Goal: Check status

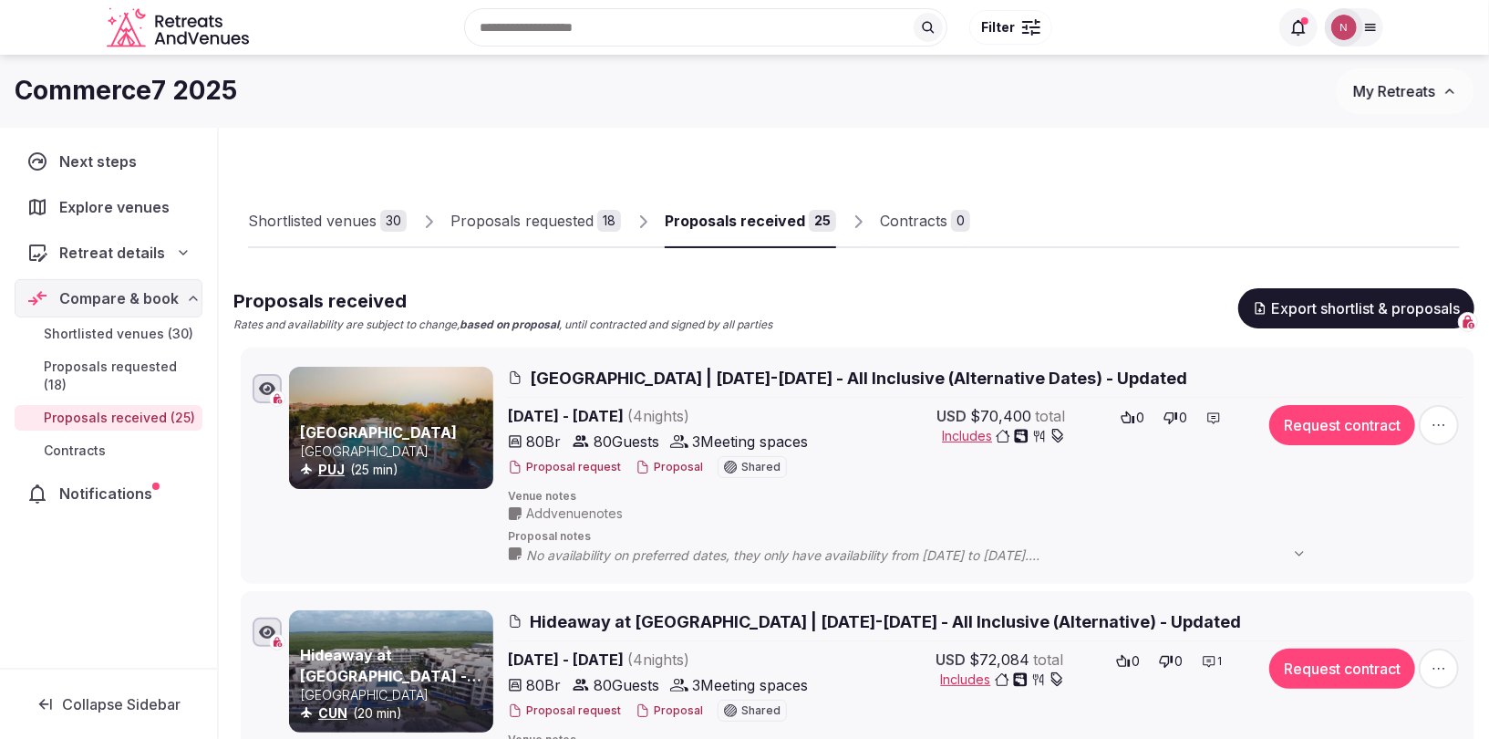
click at [1410, 93] on span "My Retreats" at bounding box center [1394, 91] width 82 height 18
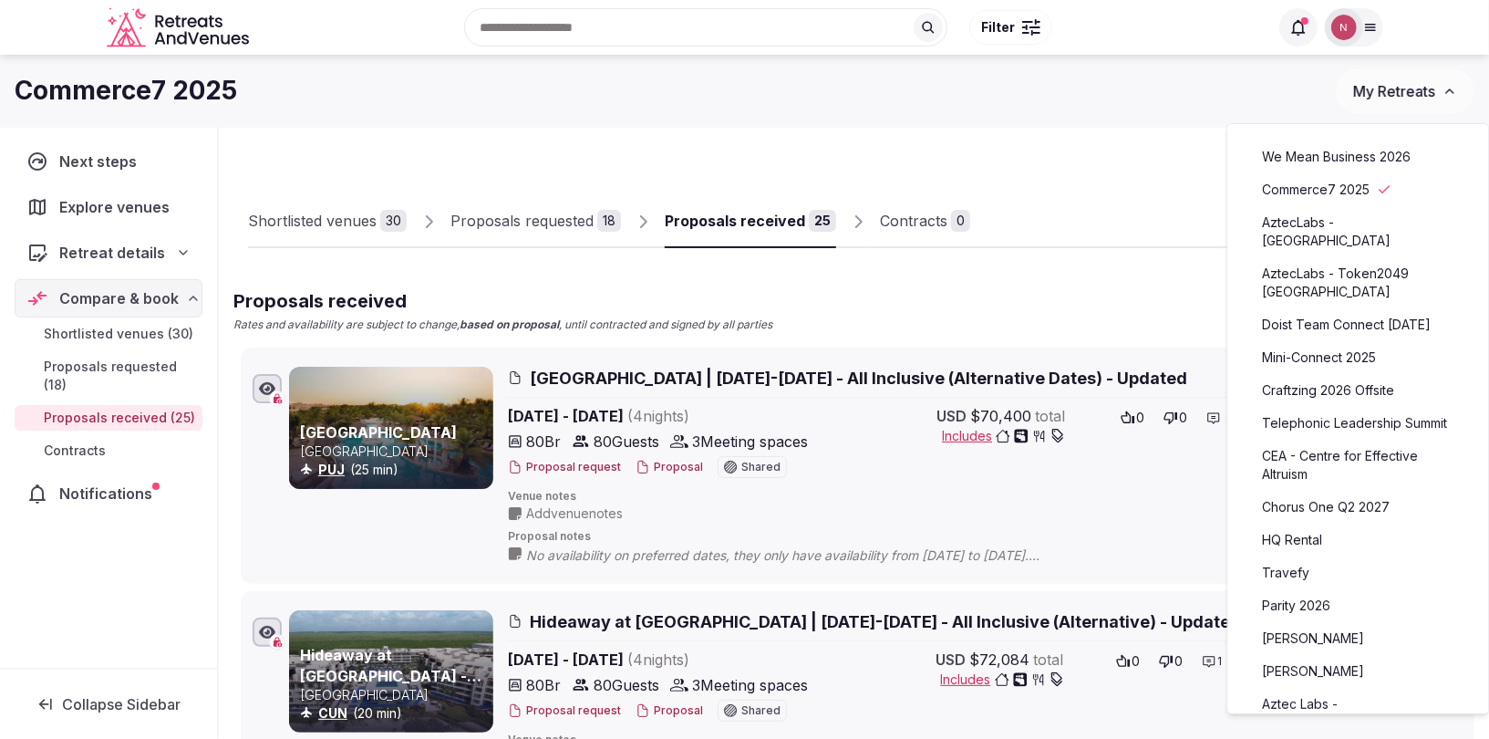
click at [1323, 147] on link "We Mean Business 2026" at bounding box center [1359, 156] width 224 height 29
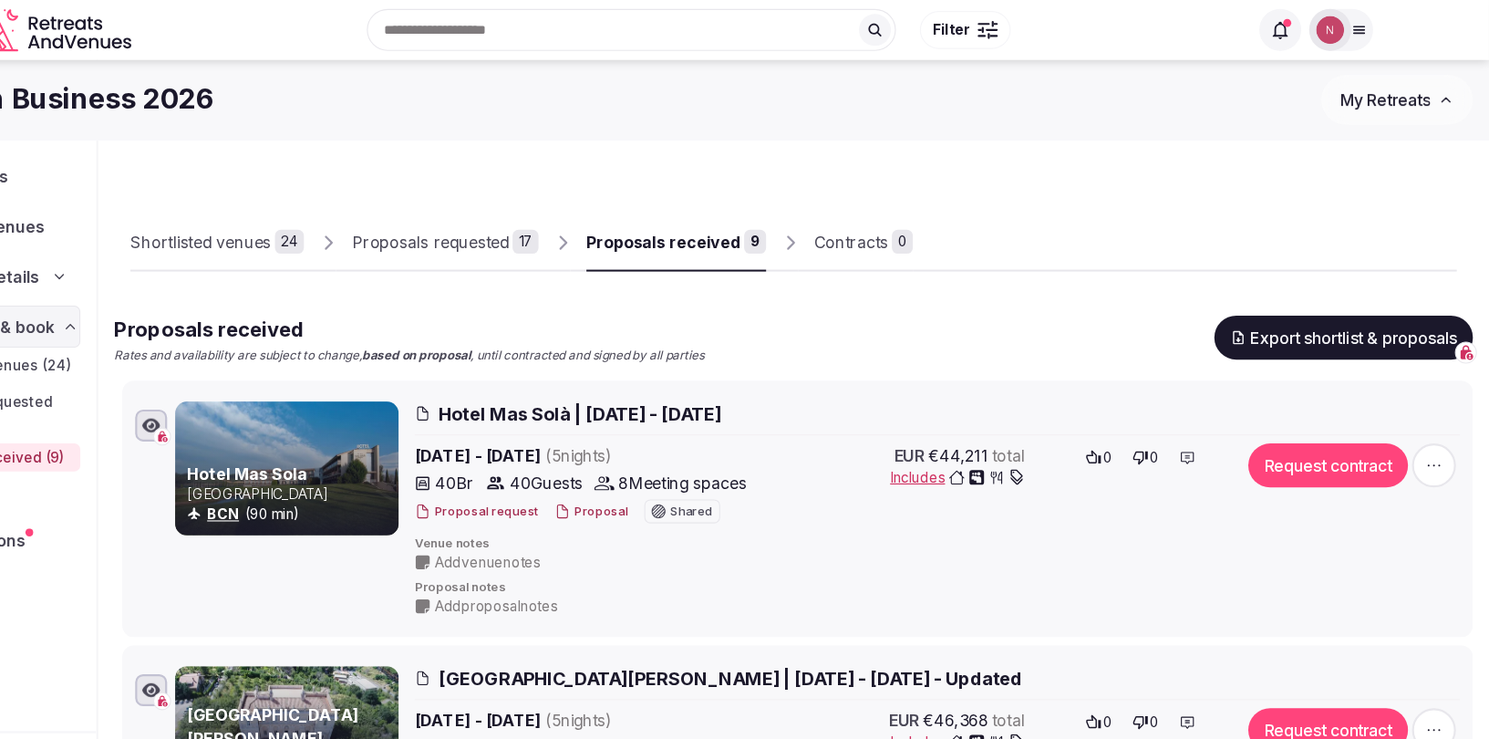
click at [1382, 97] on span "My Retreats" at bounding box center [1394, 91] width 82 height 18
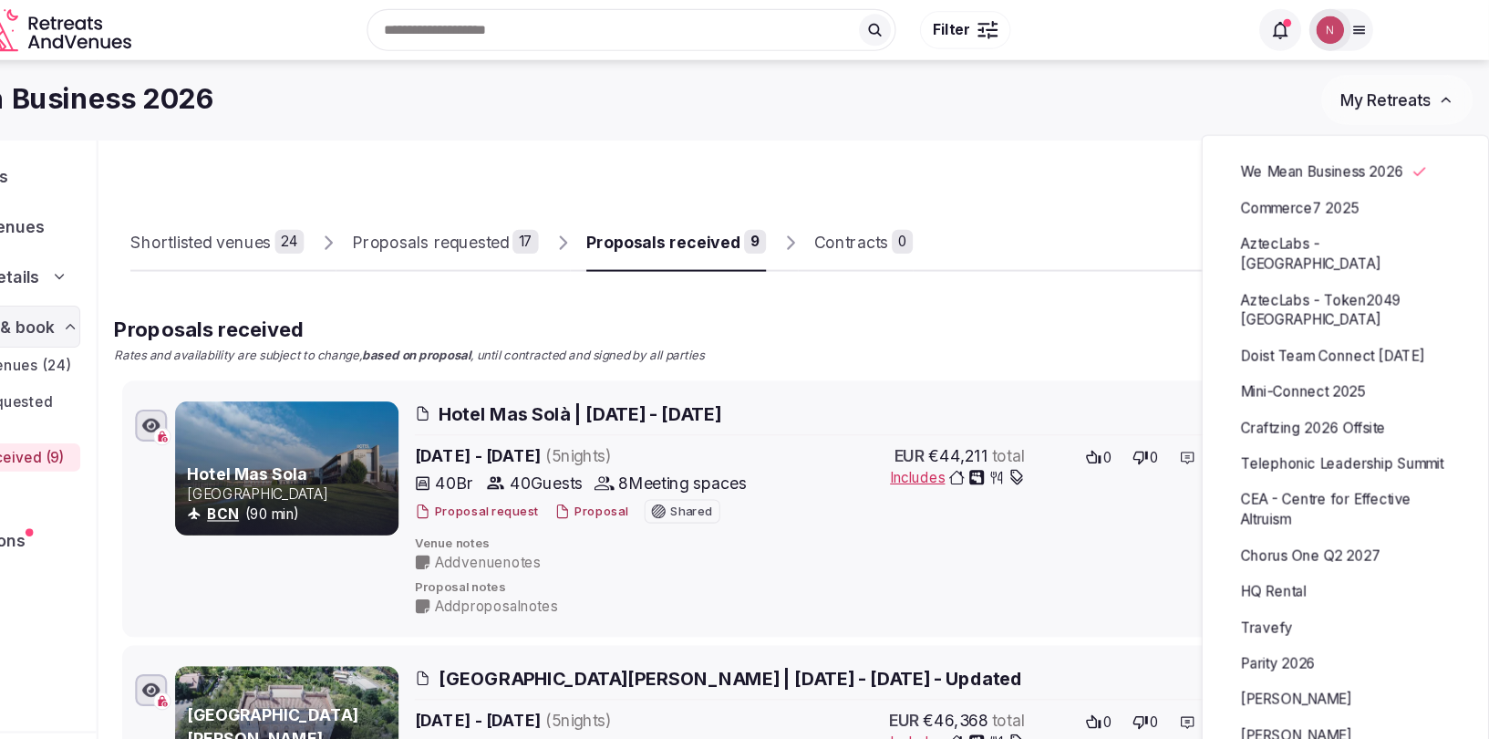
click at [1290, 193] on link "Commerce7 2025" at bounding box center [1358, 189] width 224 height 29
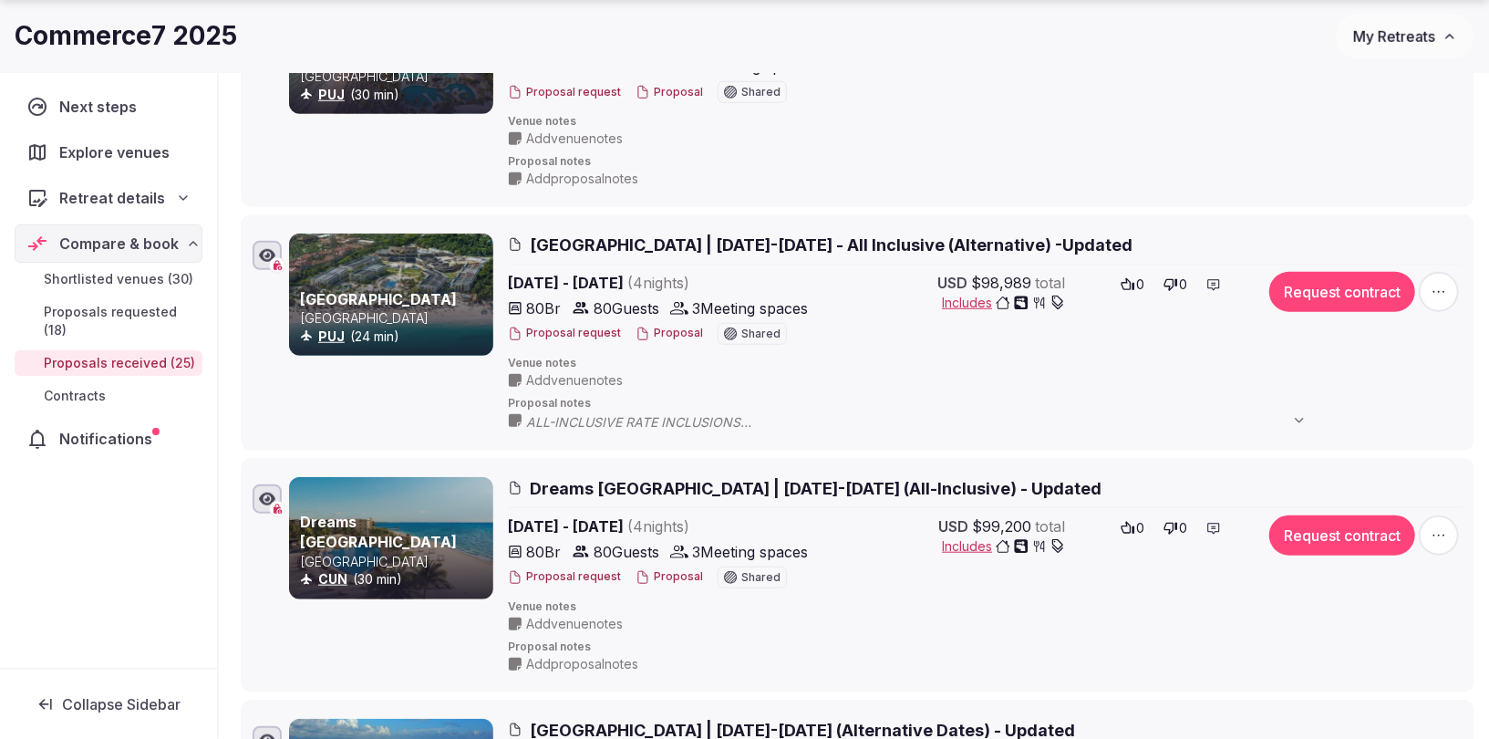
scroll to position [867, 0]
